Goal: Transaction & Acquisition: Purchase product/service

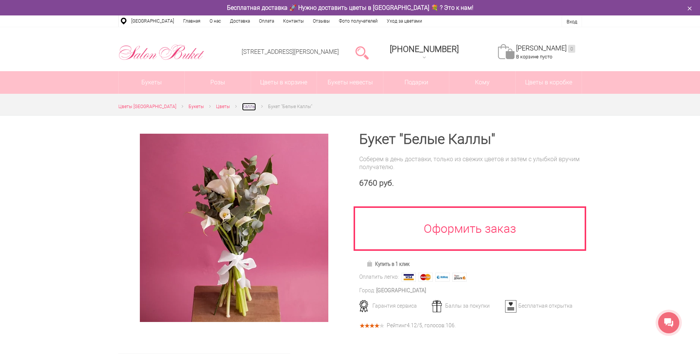
click at [242, 107] on span "Каллы" at bounding box center [249, 106] width 14 height 5
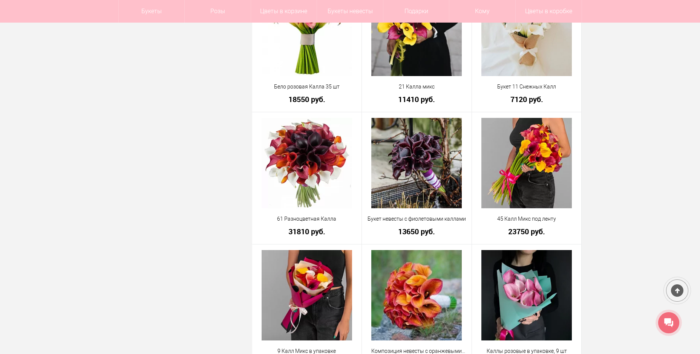
scroll to position [1622, 0]
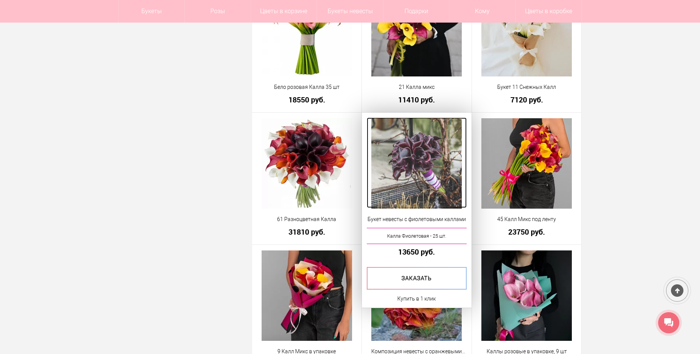
click at [423, 182] on img at bounding box center [416, 163] width 91 height 91
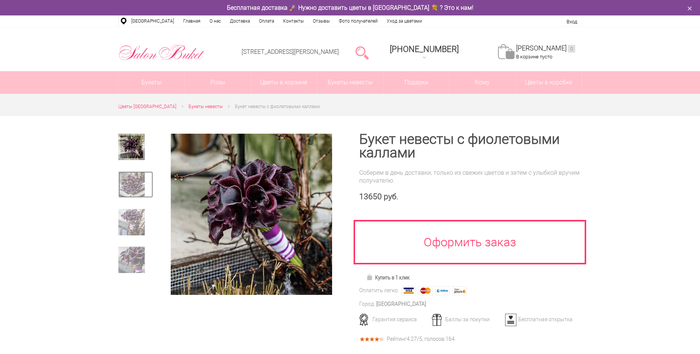
click at [132, 185] on img at bounding box center [131, 185] width 26 height 26
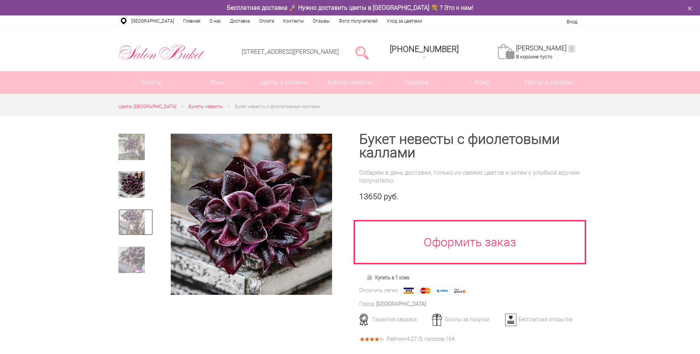
click at [130, 219] on img at bounding box center [131, 222] width 26 height 26
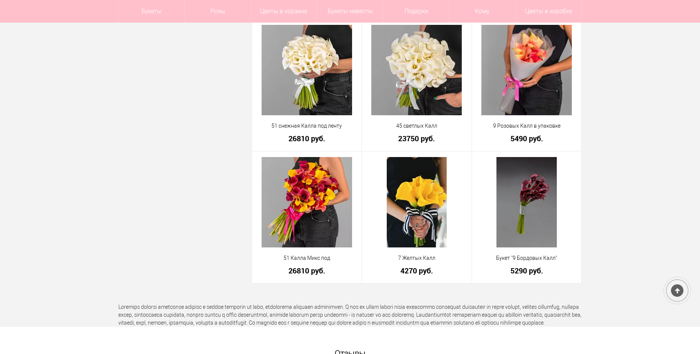
scroll to position [1984, 0]
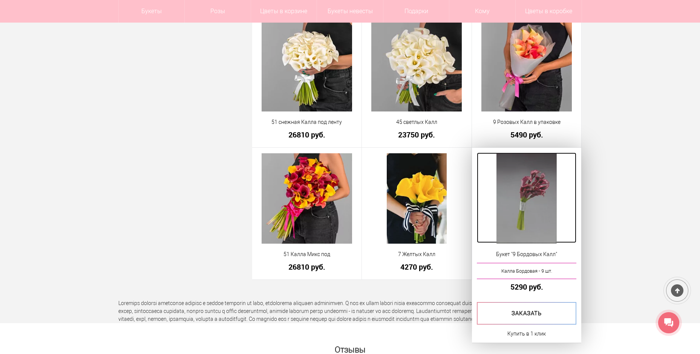
click at [543, 215] on img at bounding box center [527, 198] width 60 height 91
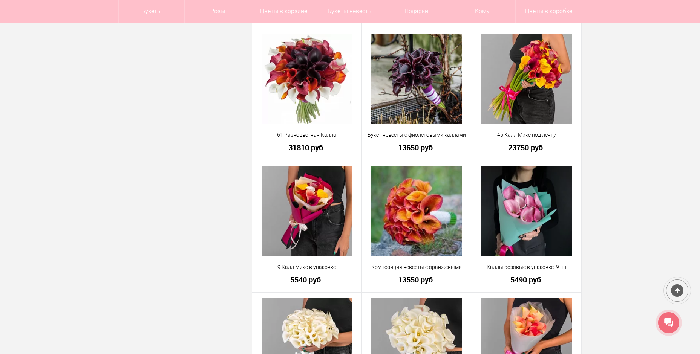
scroll to position [1667, 0]
